Goal: Transaction & Acquisition: Register for event/course

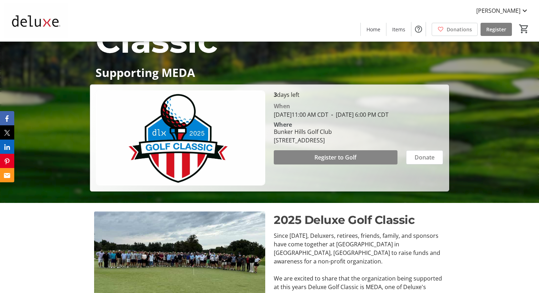
scroll to position [92, 0]
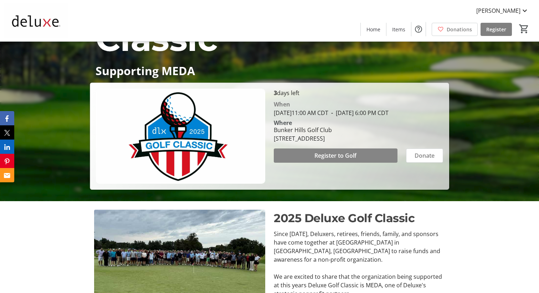
click at [349, 157] on span "Register to Golf" at bounding box center [335, 156] width 42 height 9
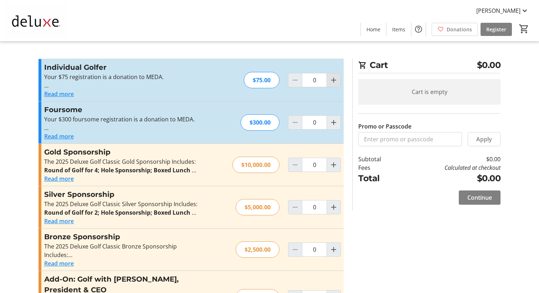
click at [334, 78] on mat-icon "Increment by one" at bounding box center [333, 80] width 9 height 9
type input "1"
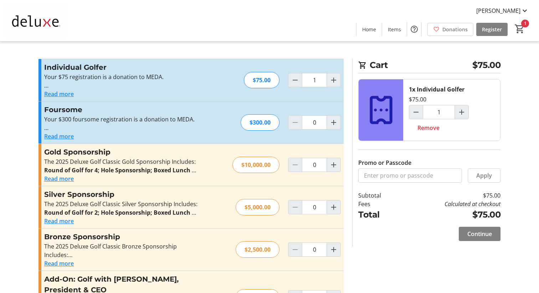
click at [341, 83] on div "Individual Golfer Your $75 registration is a donation to MEDA. Deluxe employees…" at bounding box center [190, 80] width 305 height 42
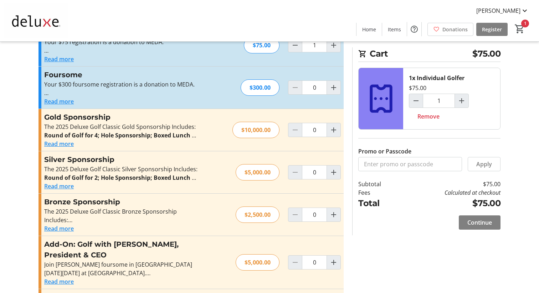
scroll to position [36, 0]
click at [61, 229] on button "Read more" at bounding box center [59, 228] width 30 height 9
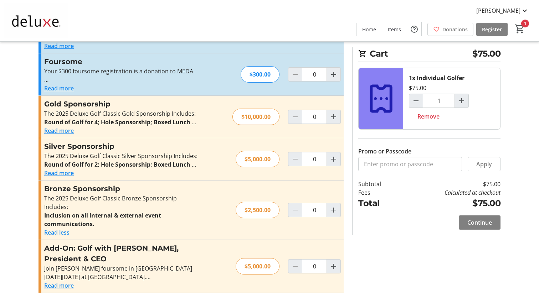
scroll to position [56, 0]
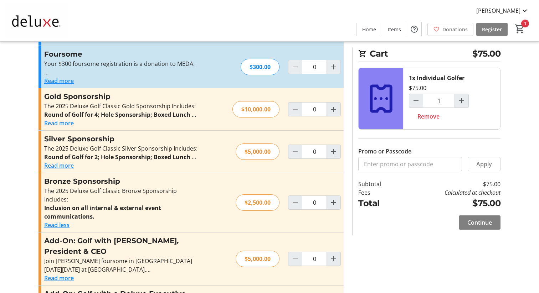
click at [60, 164] on button "Read more" at bounding box center [59, 165] width 30 height 9
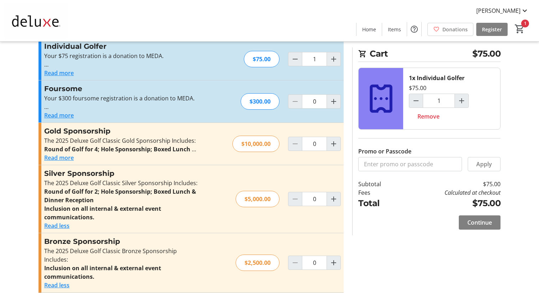
scroll to position [0, 0]
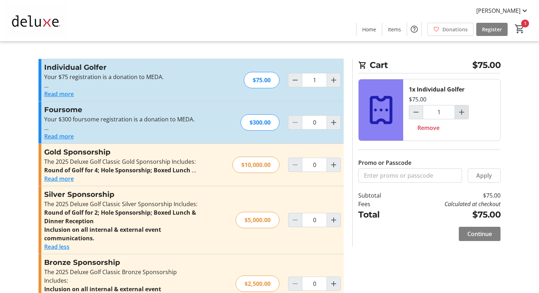
click at [462, 112] on mat-icon "Increment by one" at bounding box center [461, 112] width 9 height 9
type input "2"
